Goal: Task Accomplishment & Management: Manage account settings

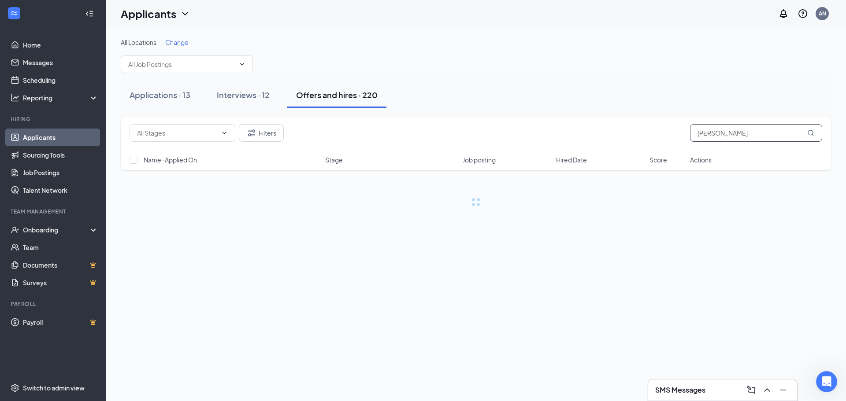
drag, startPoint x: 755, startPoint y: 136, endPoint x: 633, endPoint y: 139, distance: 121.7
click at [633, 139] on div "Filters [PERSON_NAME]" at bounding box center [476, 133] width 693 height 18
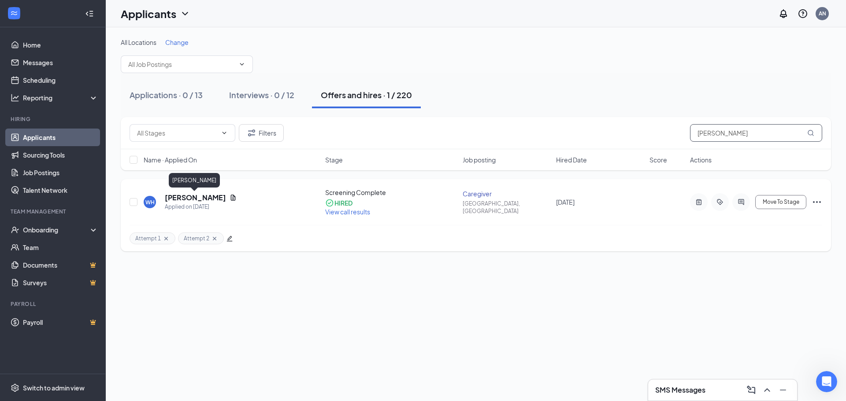
type input "howse"
click at [213, 198] on h5 "Whitney Howse" at bounding box center [195, 198] width 61 height 10
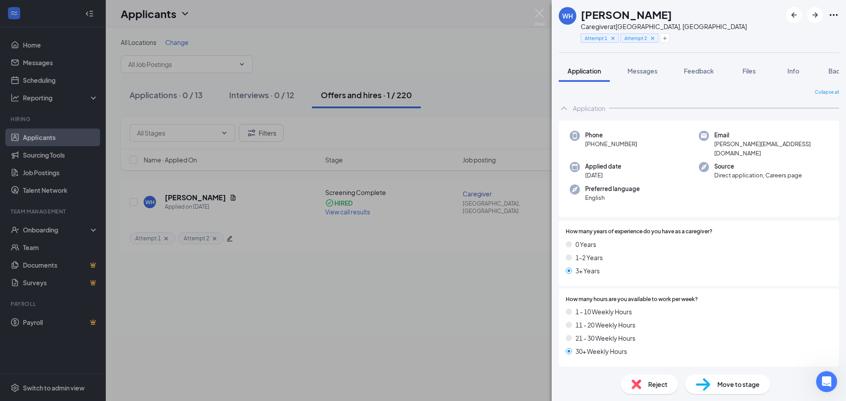
click at [700, 389] on img at bounding box center [703, 385] width 15 height 13
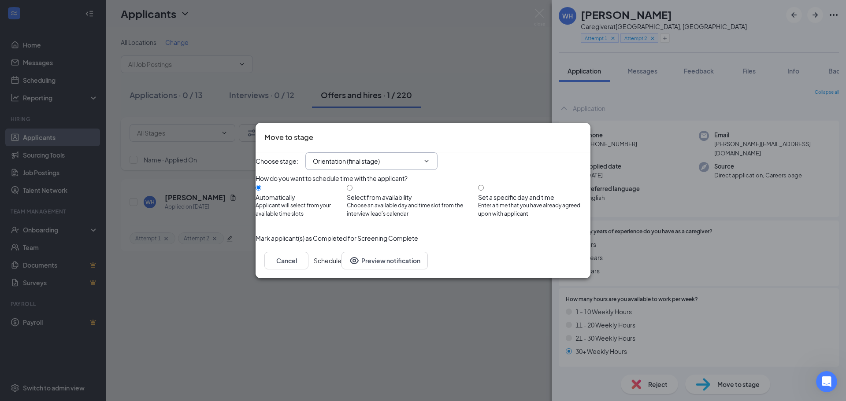
click at [420, 156] on input "Orientation (final stage)" at bounding box center [366, 161] width 107 height 10
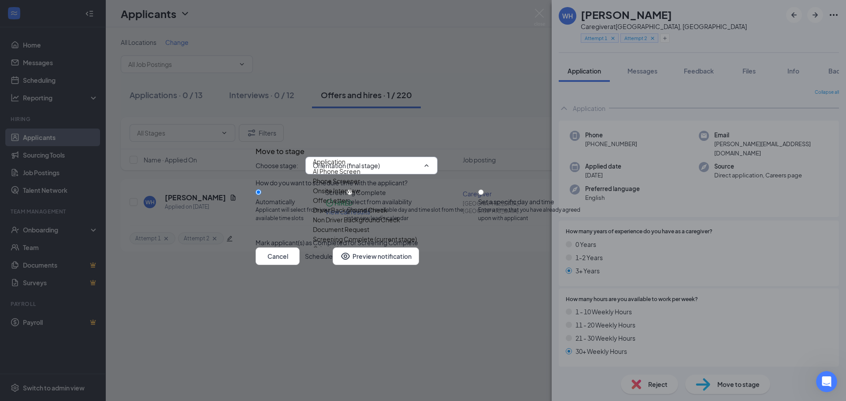
scroll to position [71, 0]
click at [369, 225] on div "Document Request" at bounding box center [341, 230] width 56 height 10
type input "Document Request"
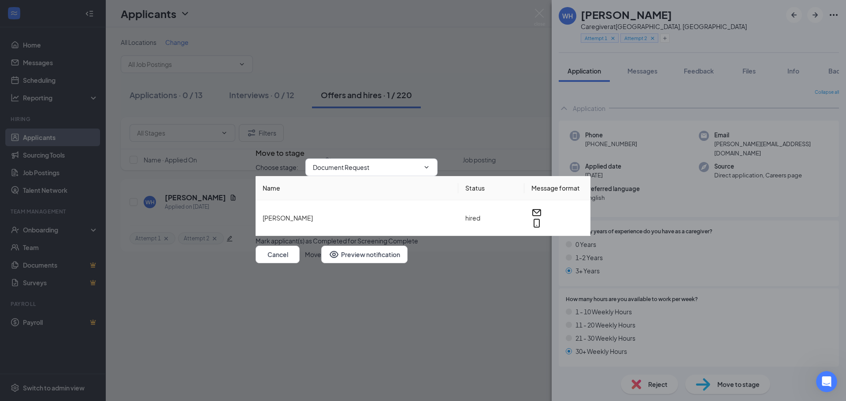
click at [321, 264] on button "Move" at bounding box center [313, 255] width 16 height 18
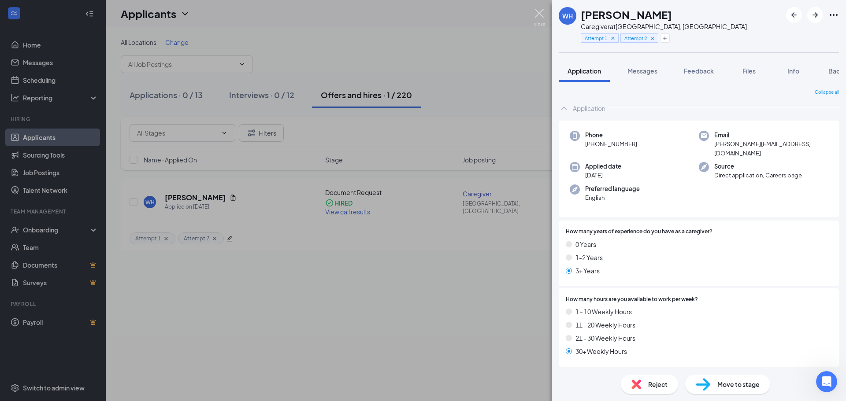
click at [540, 13] on img at bounding box center [539, 17] width 11 height 17
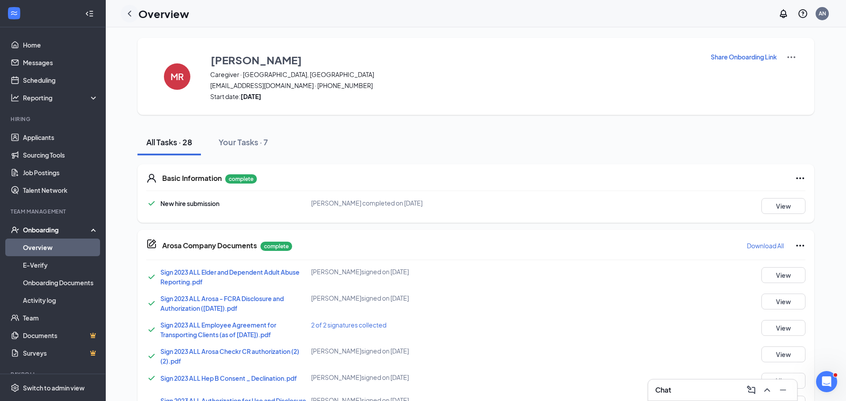
click at [129, 15] on icon "ChevronLeft" at bounding box center [129, 13] width 11 height 11
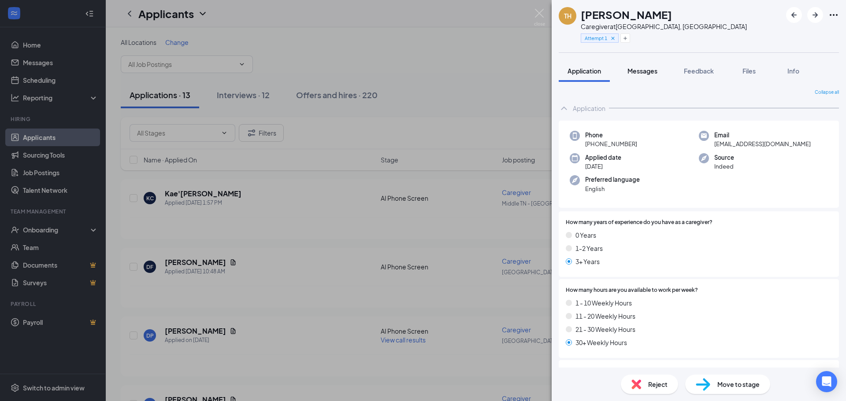
click at [653, 69] on span "Messages" at bounding box center [643, 71] width 30 height 8
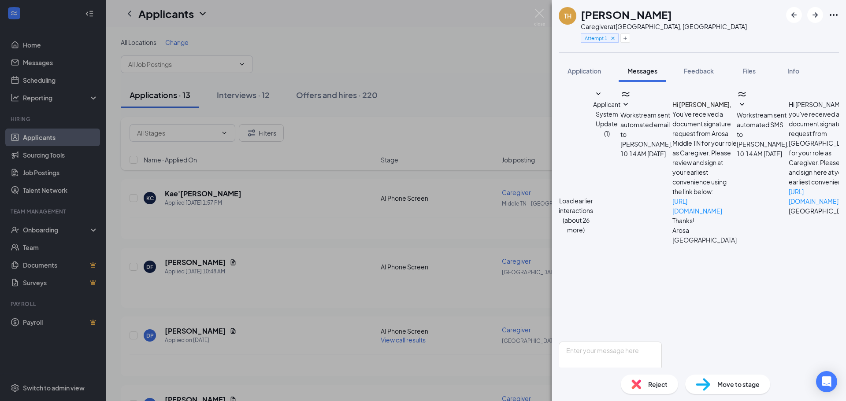
scroll to position [145, 0]
click at [588, 73] on span "Application" at bounding box center [584, 71] width 33 height 8
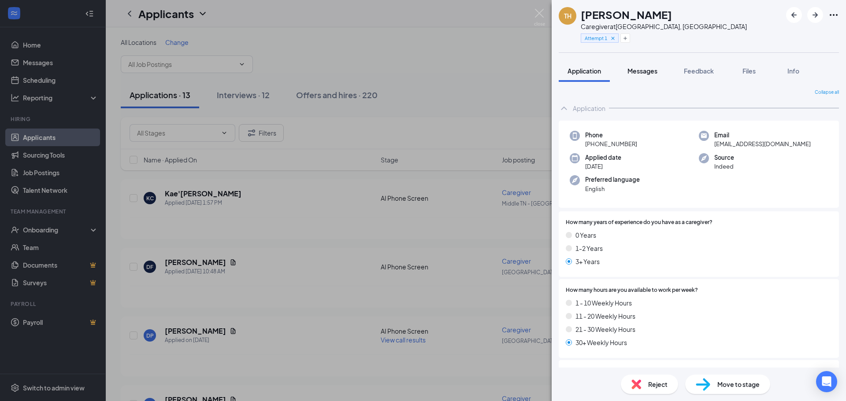
click at [636, 72] on span "Messages" at bounding box center [643, 71] width 30 height 8
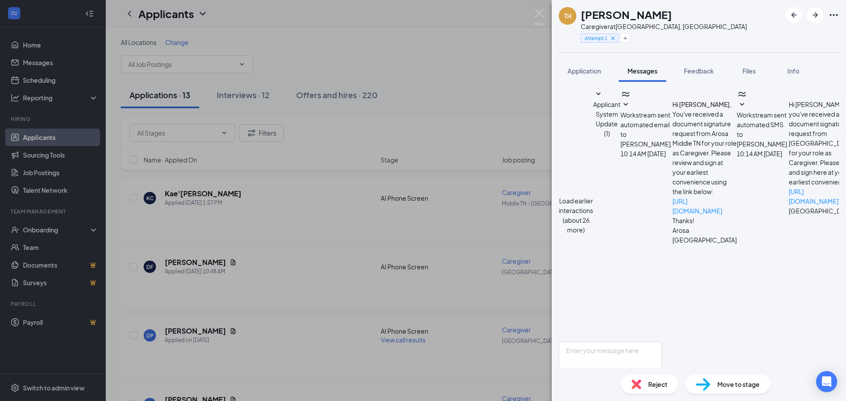
click at [601, 95] on icon "SmallChevronDown" at bounding box center [598, 94] width 4 height 3
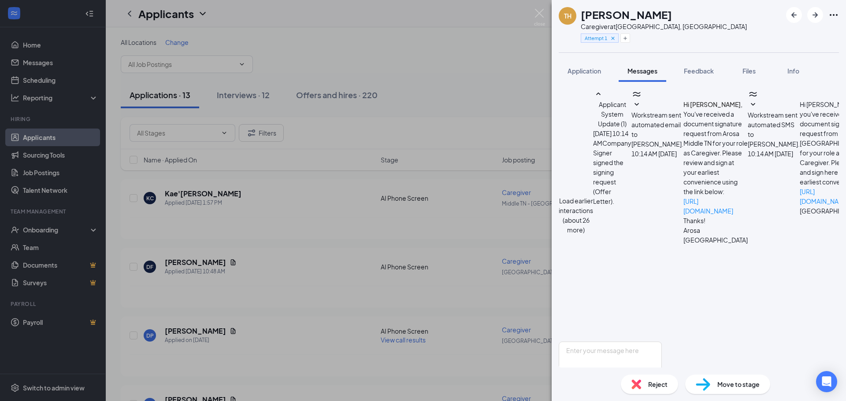
scroll to position [216, 0]
click at [535, 12] on img at bounding box center [539, 17] width 11 height 17
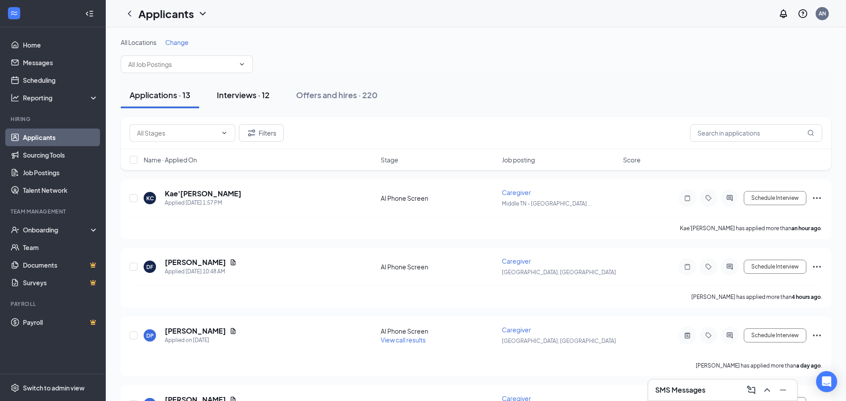
click at [230, 94] on div "Interviews · 12" at bounding box center [243, 94] width 53 height 11
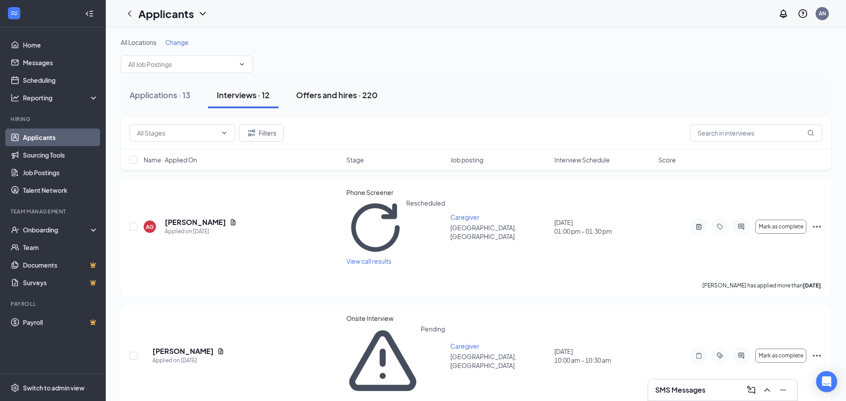
click at [318, 96] on div "Offers and hires · 220" at bounding box center [337, 94] width 82 height 11
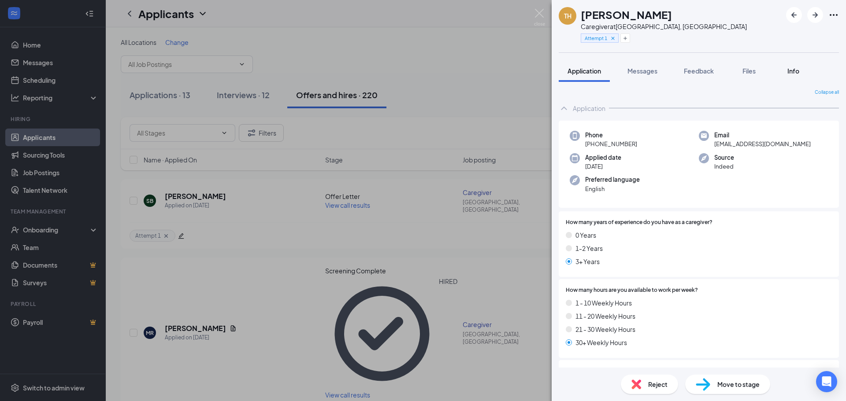
click at [792, 70] on span "Info" at bounding box center [794, 71] width 12 height 8
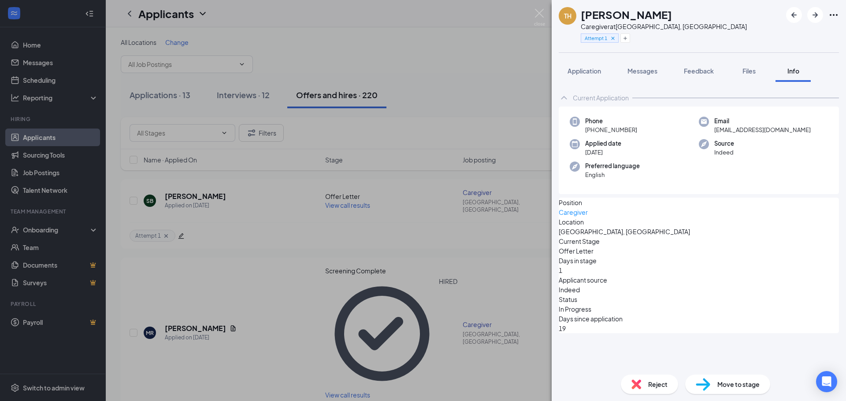
click at [726, 15] on div "TH Taliya Hill Caregiver at Nashville, TN Attempt 1" at bounding box center [699, 26] width 294 height 52
click at [832, 14] on icon "Ellipses" at bounding box center [834, 15] width 11 height 11
click at [762, 36] on link "View full application" at bounding box center [767, 31] width 57 height 10
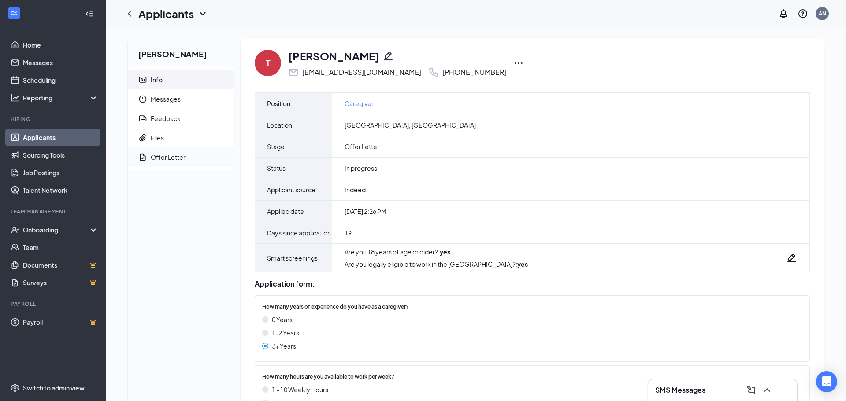
click at [159, 162] on span "Offer Letter" at bounding box center [189, 157] width 76 height 19
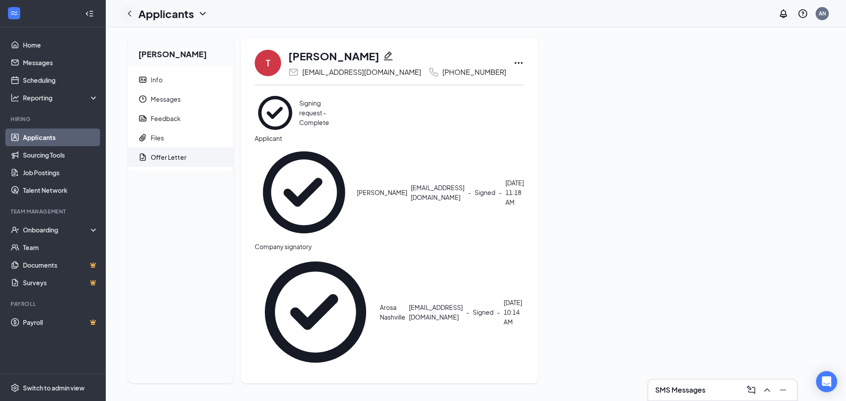
click at [131, 14] on icon "ChevronLeft" at bounding box center [129, 13] width 11 height 11
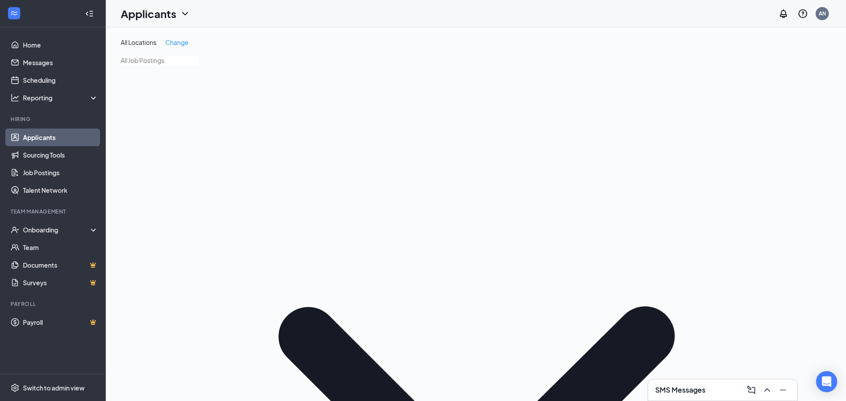
type input "love"
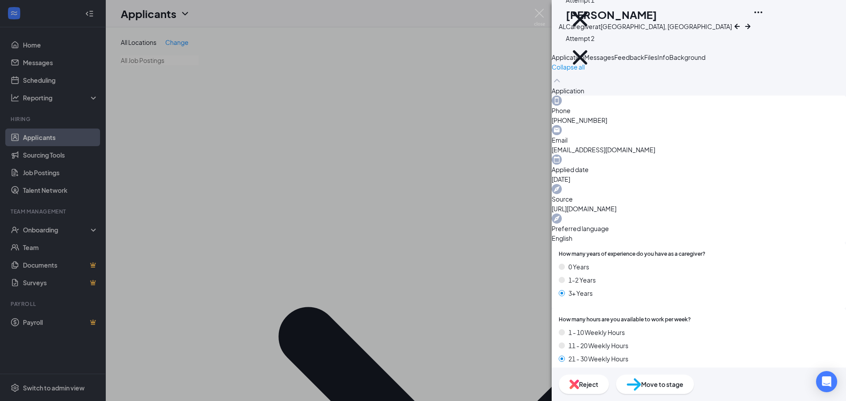
click at [706, 61] on span "Background" at bounding box center [687, 57] width 36 height 8
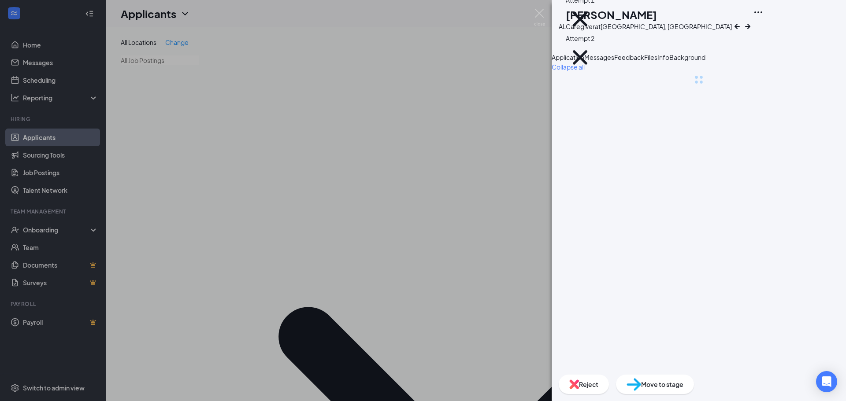
scroll to position [0, 36]
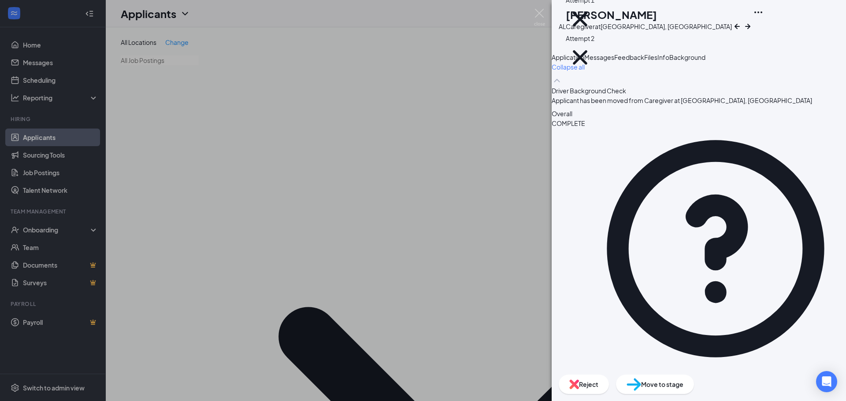
click at [535, 13] on img at bounding box center [539, 17] width 11 height 17
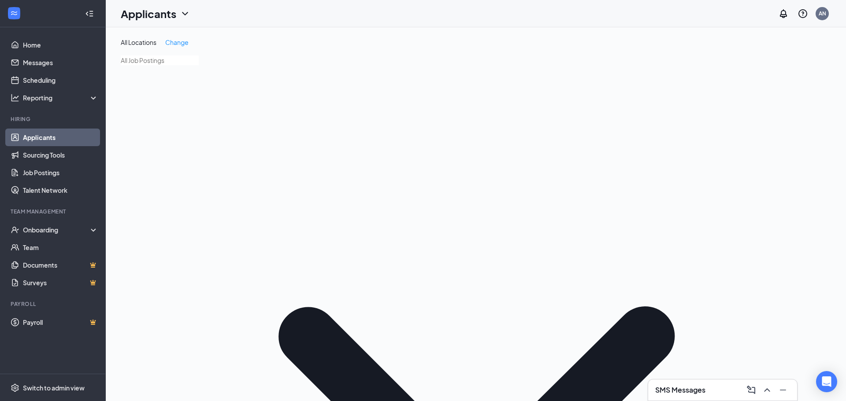
drag, startPoint x: 732, startPoint y: 127, endPoint x: 666, endPoint y: 138, distance: 67.0
type input "howse"
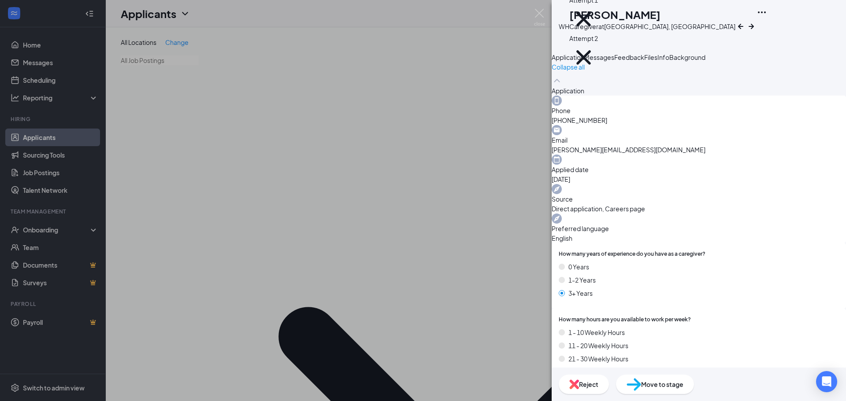
click at [644, 61] on span "Feedback" at bounding box center [629, 57] width 30 height 8
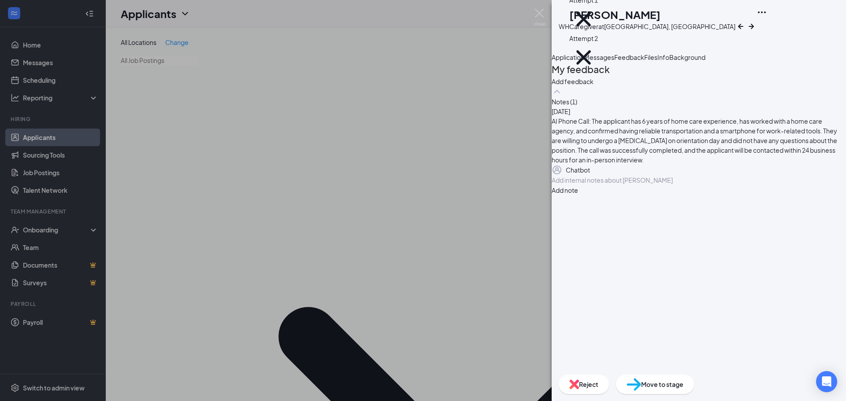
click at [706, 61] on span "Background" at bounding box center [687, 57] width 36 height 8
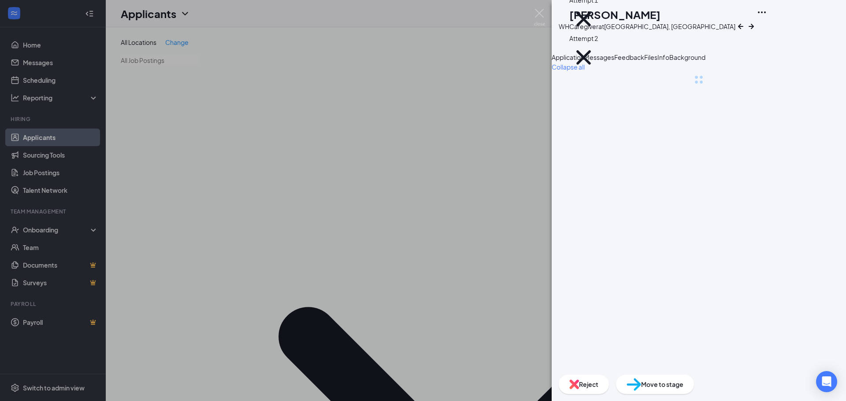
scroll to position [0, 36]
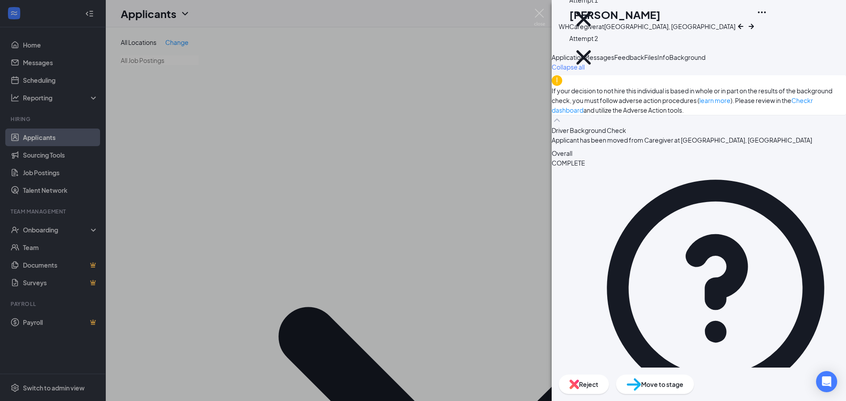
click at [539, 13] on img at bounding box center [539, 17] width 11 height 17
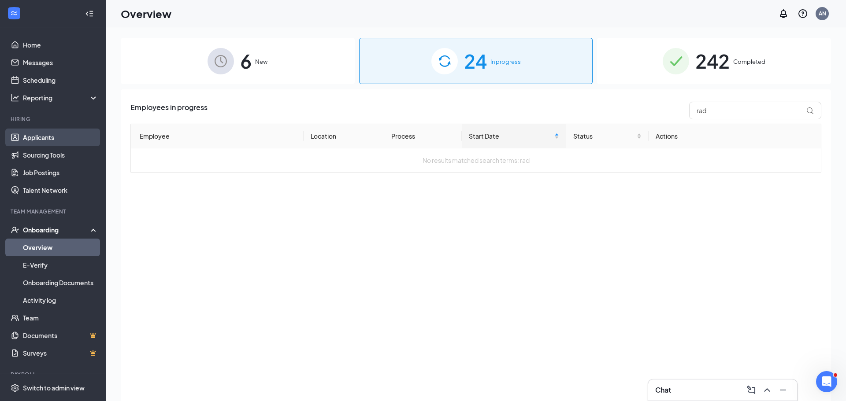
click at [56, 134] on link "Applicants" at bounding box center [60, 138] width 75 height 18
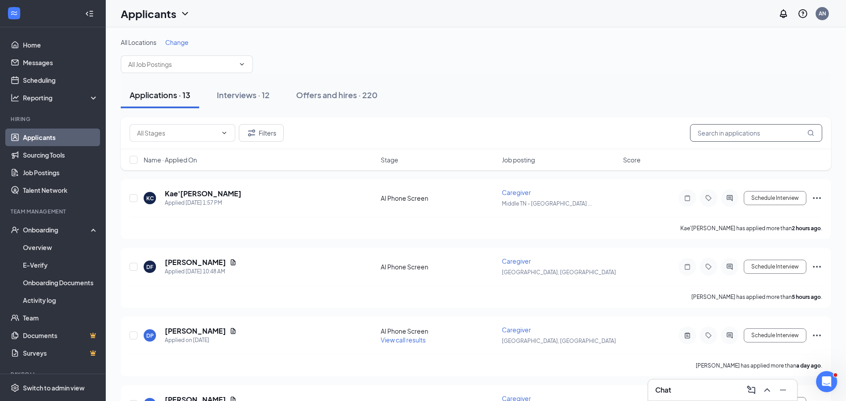
click at [716, 131] on input "text" at bounding box center [756, 133] width 132 height 18
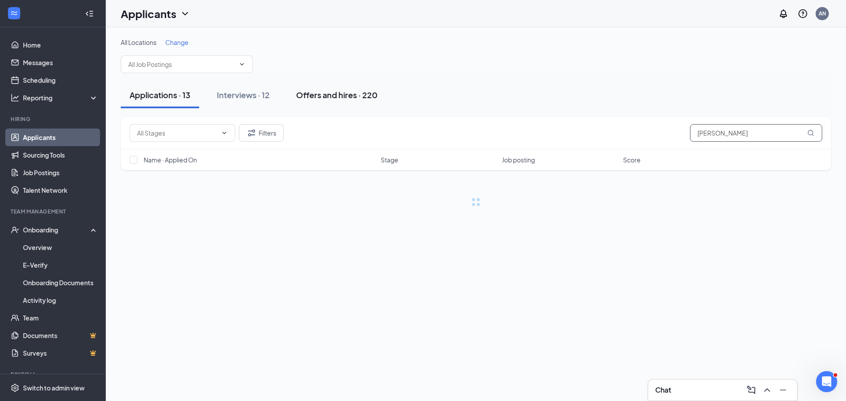
type input "[PERSON_NAME]"
click at [309, 96] on div "Offers and hires · 220" at bounding box center [337, 94] width 82 height 11
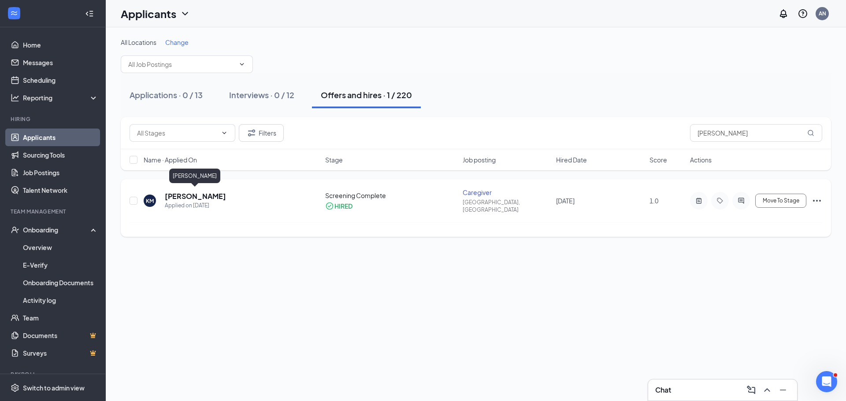
click at [205, 192] on h5 "[PERSON_NAME]" at bounding box center [195, 197] width 61 height 10
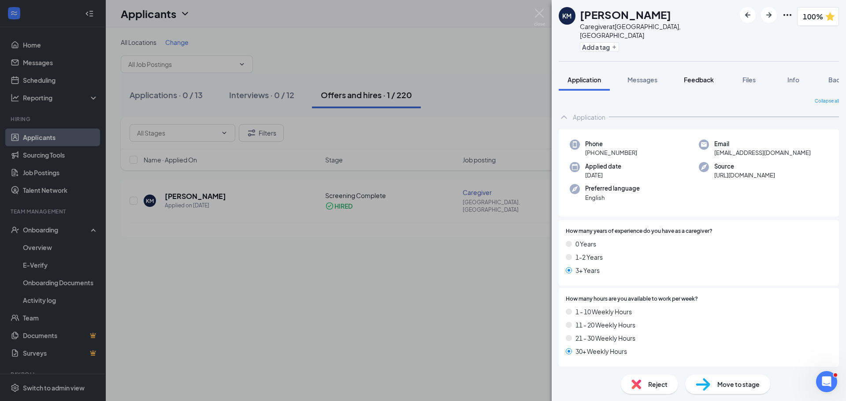
click at [709, 76] on span "Feedback" at bounding box center [699, 80] width 30 height 8
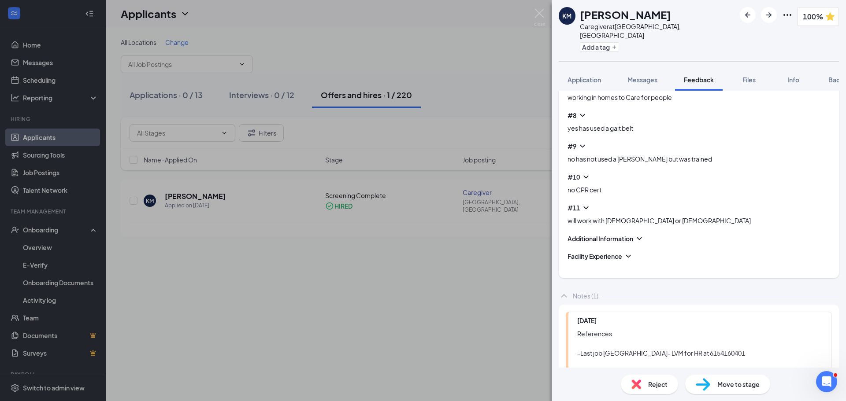
scroll to position [529, 0]
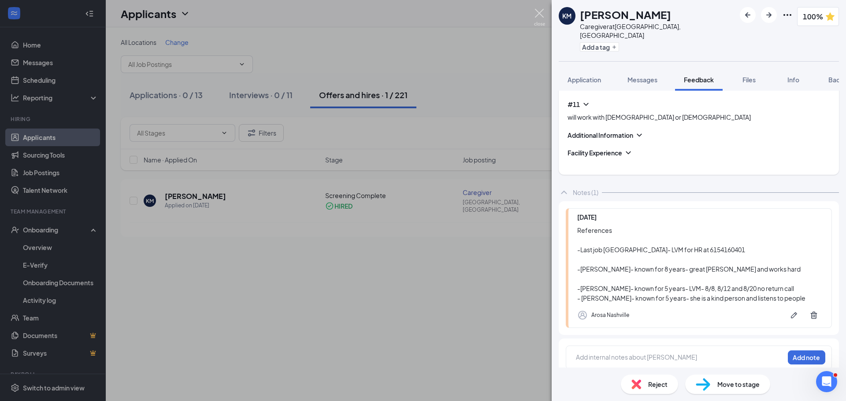
click at [538, 15] on img at bounding box center [539, 17] width 11 height 17
